Goal: Browse casually: Explore the website without a specific task or goal

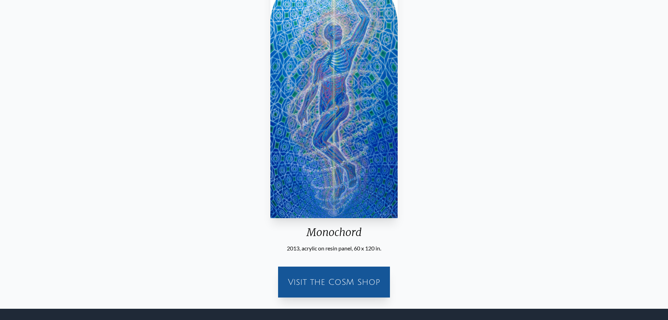
scroll to position [105, 0]
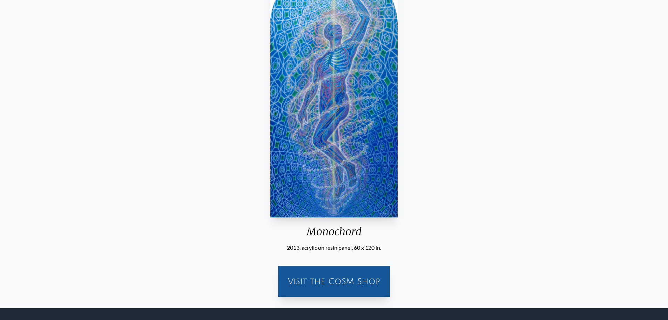
click at [296, 112] on img "11 / 33" at bounding box center [334, 89] width 128 height 256
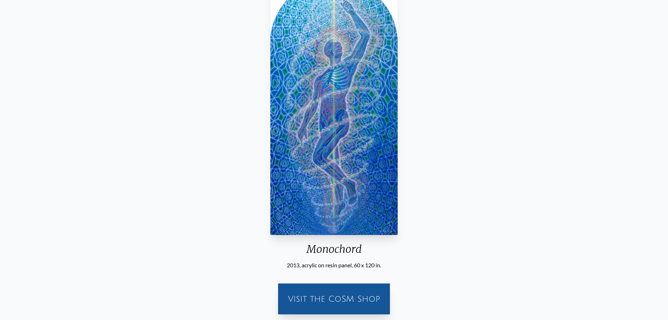
scroll to position [0, 0]
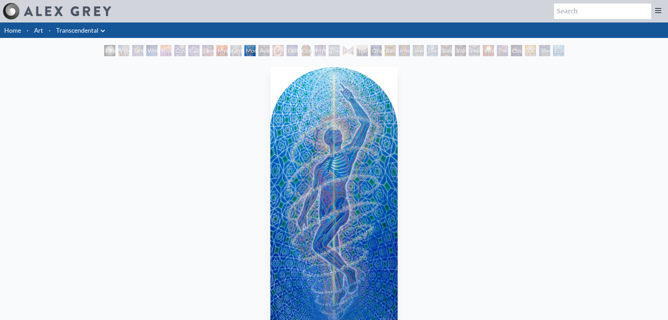
click at [555, 140] on div "Monochord 2013, acrylic on resin panel, 60 x 120 in. Visit the CoSM Shop" at bounding box center [334, 235] width 657 height 343
click at [273, 51] on div "DMT - The Spirit Molecule" at bounding box center [278, 50] width 11 height 11
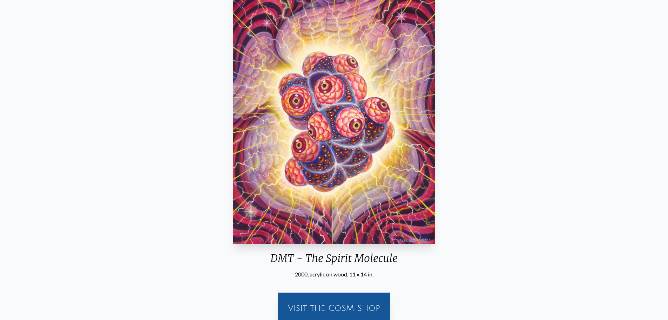
scroll to position [70, 0]
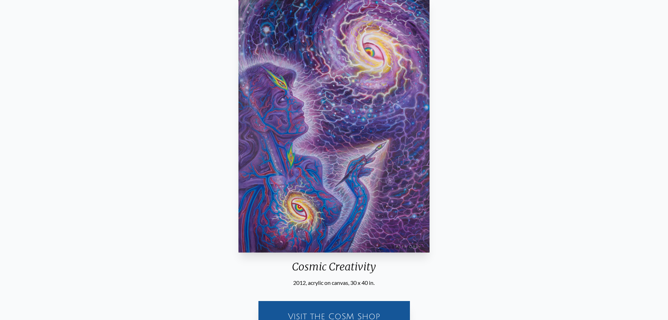
scroll to position [35, 0]
